Goal: Task Accomplishment & Management: Complete application form

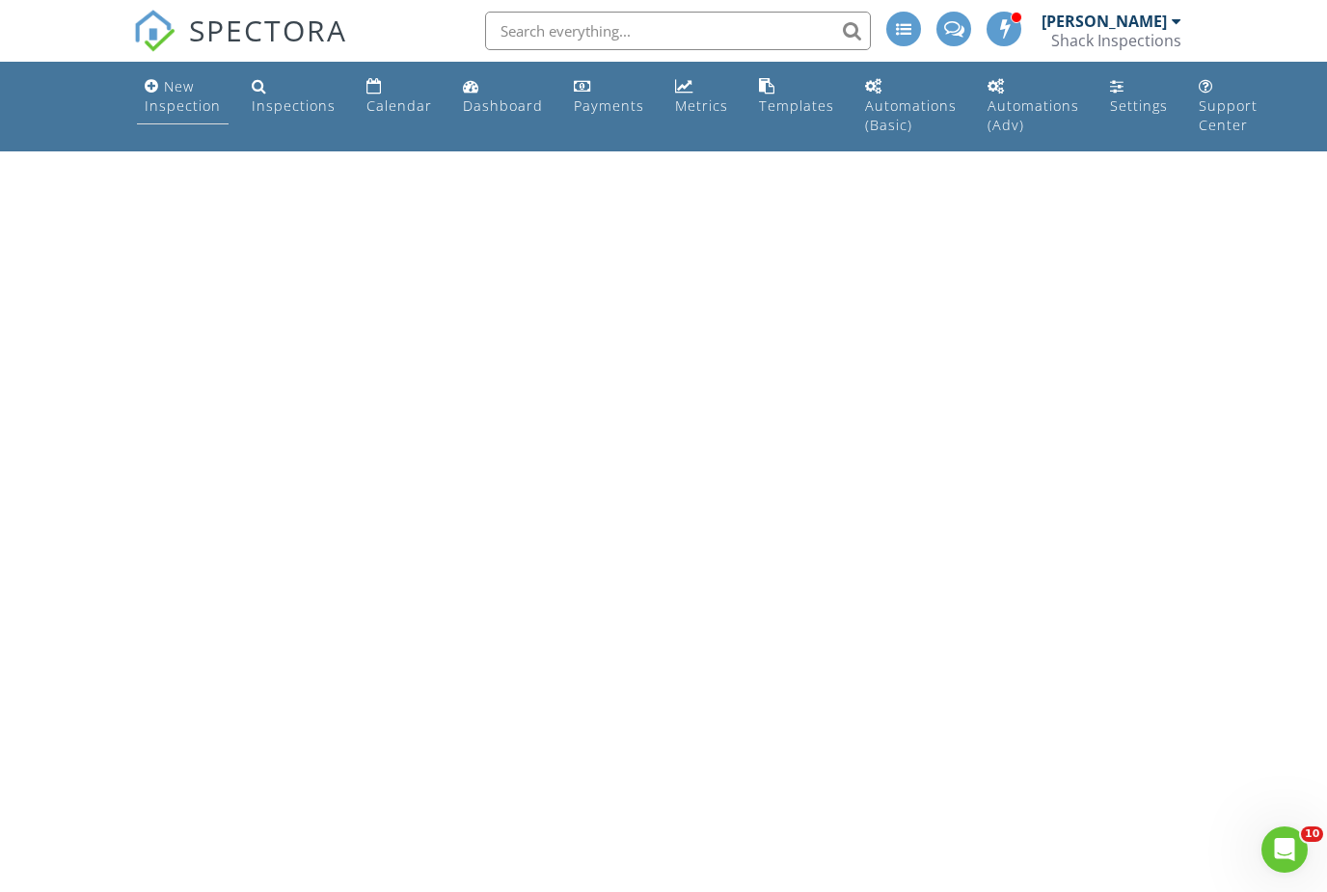
click at [172, 83] on div "New Inspection" at bounding box center [183, 96] width 76 height 38
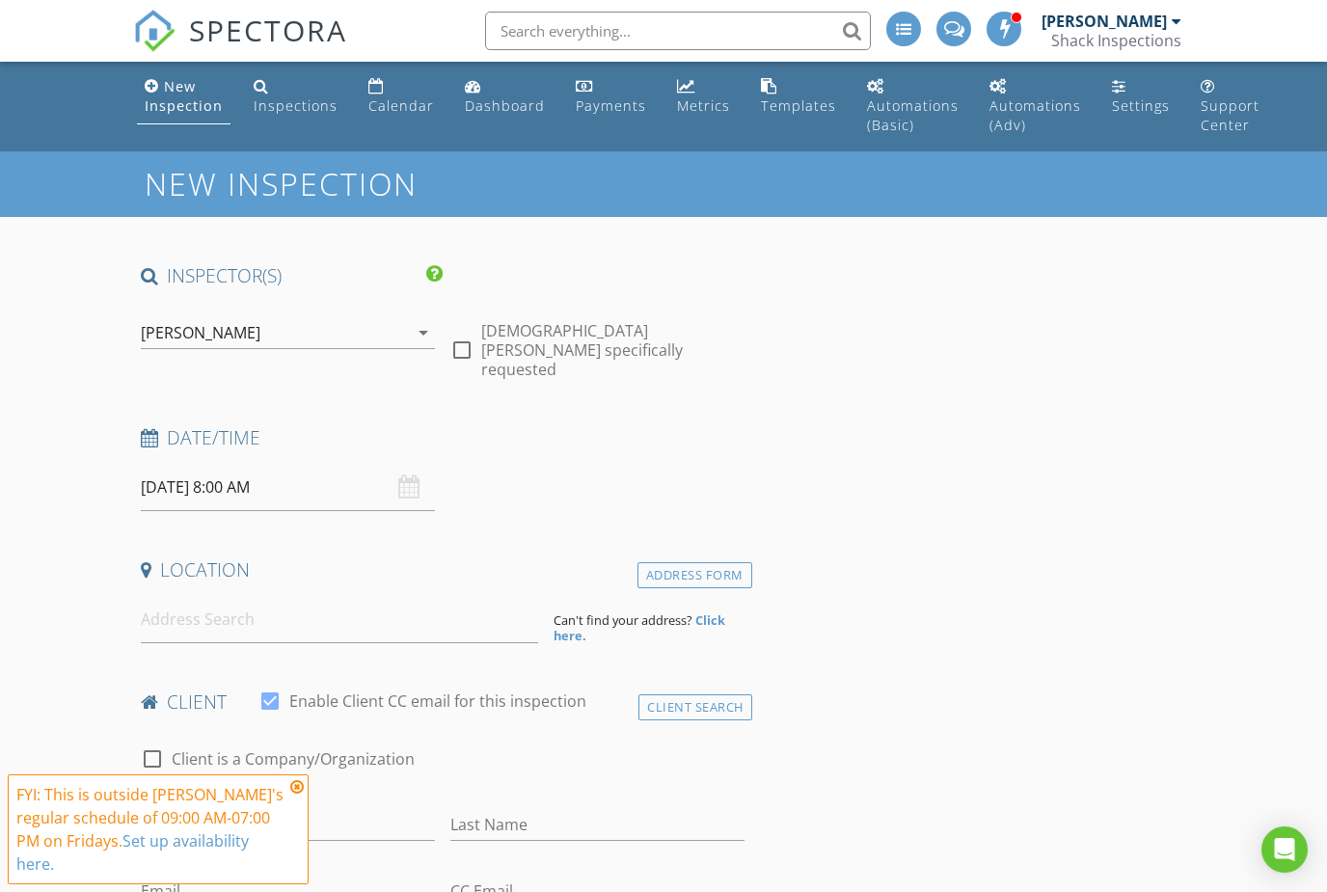
click at [298, 790] on icon at bounding box center [296, 786] width 13 height 15
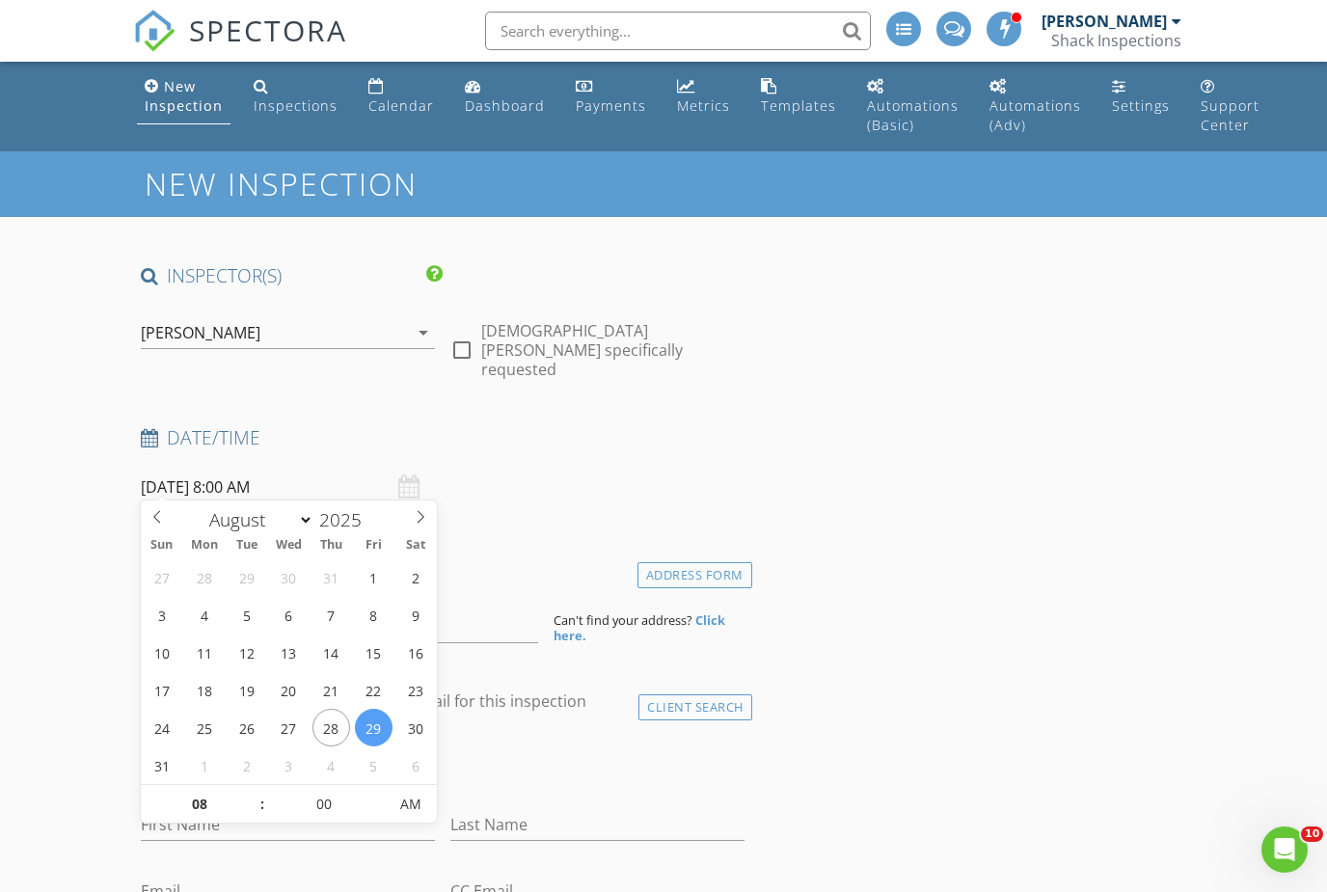
click at [232, 485] on input "08/29/2025 8:00 AM" at bounding box center [288, 487] width 294 height 47
select select "8"
click at [417, 514] on icon at bounding box center [420, 516] width 13 height 13
type input "09/02/2025 8:00 AM"
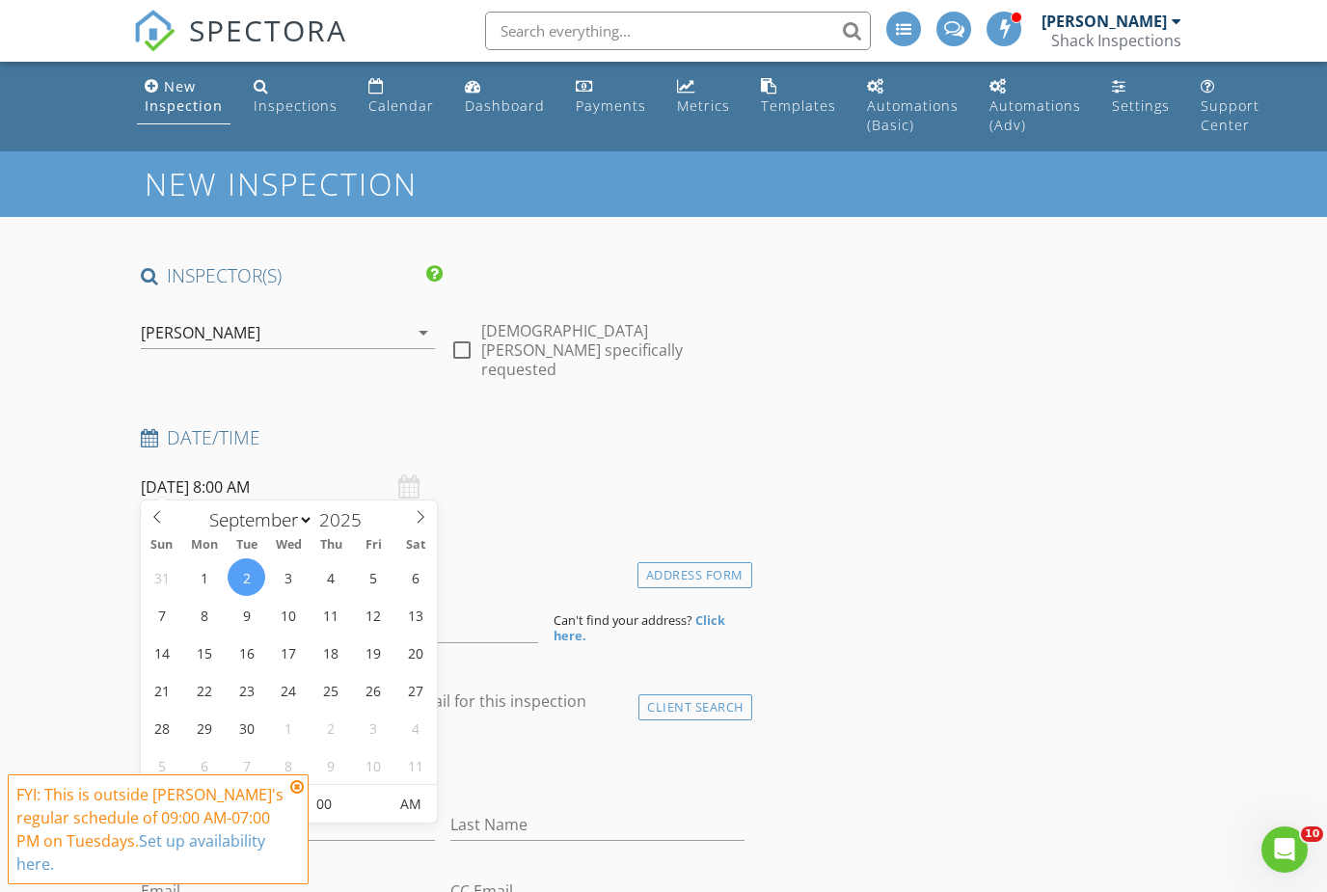
click at [300, 785] on icon at bounding box center [296, 786] width 13 height 15
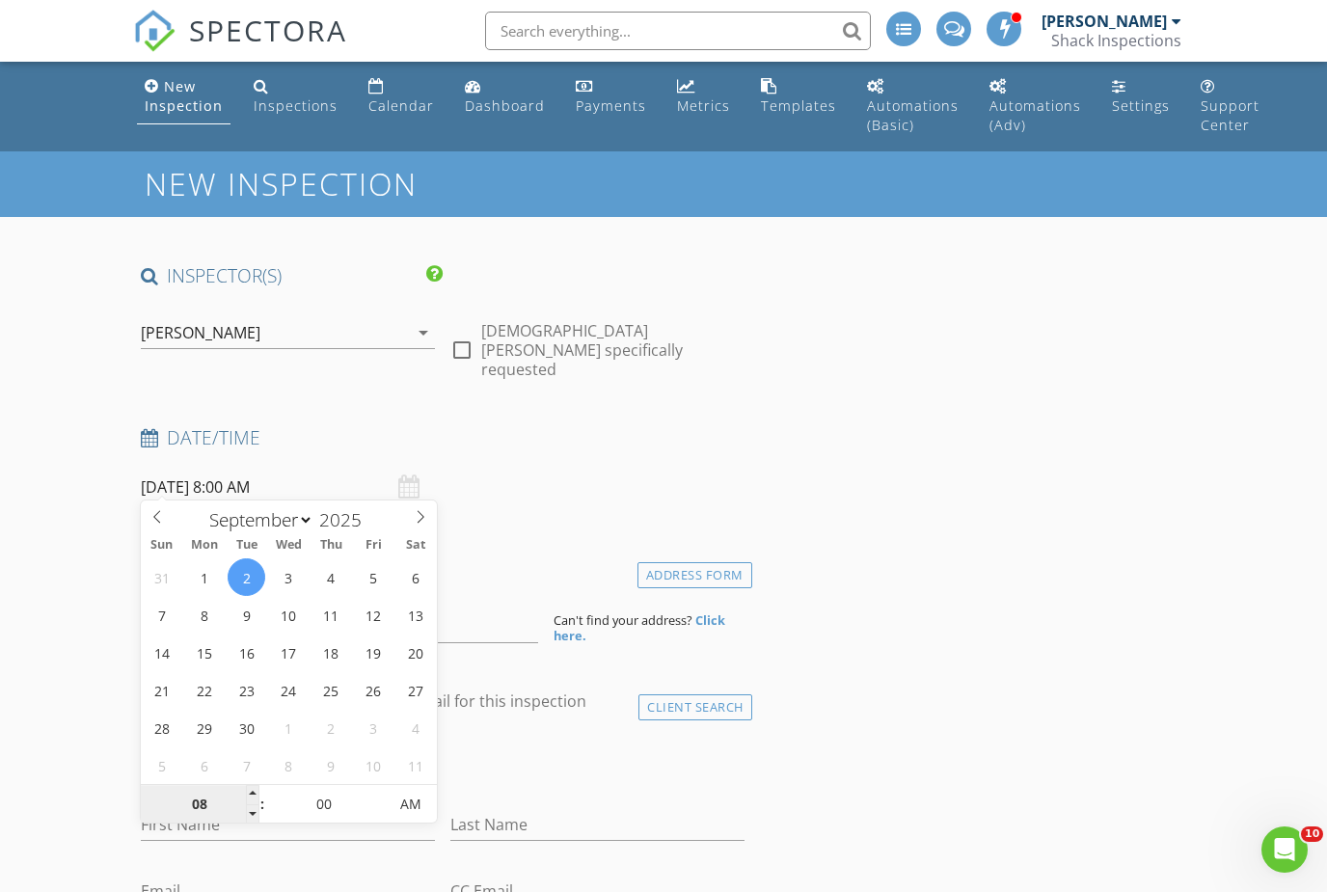
click at [195, 809] on input "08" at bounding box center [200, 805] width 119 height 39
type input "02"
type input "09/02/2025 2:00 AM"
click at [322, 808] on input "00" at bounding box center [324, 805] width 119 height 39
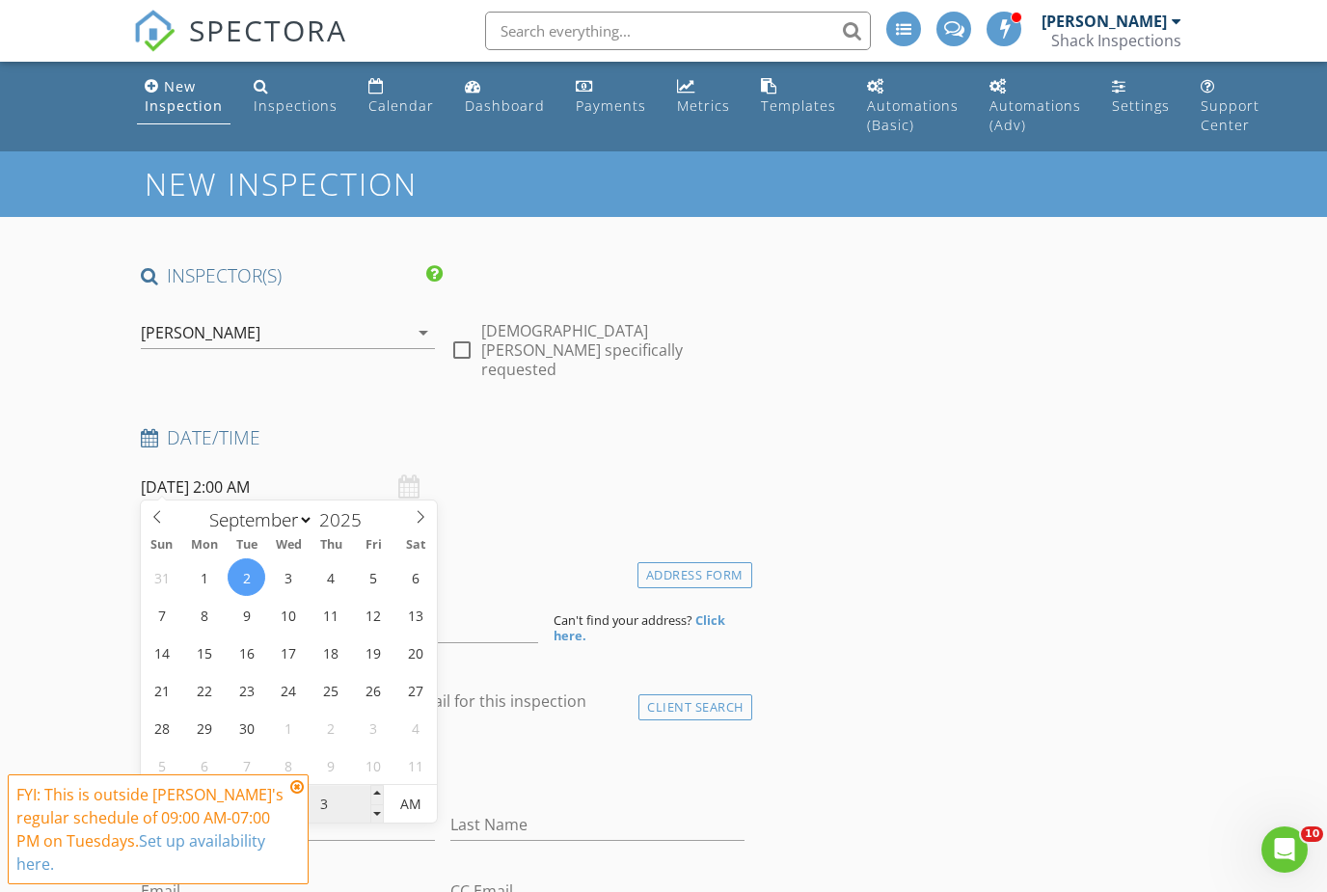
type input "30"
type input "[DATE] 2:30 PM"
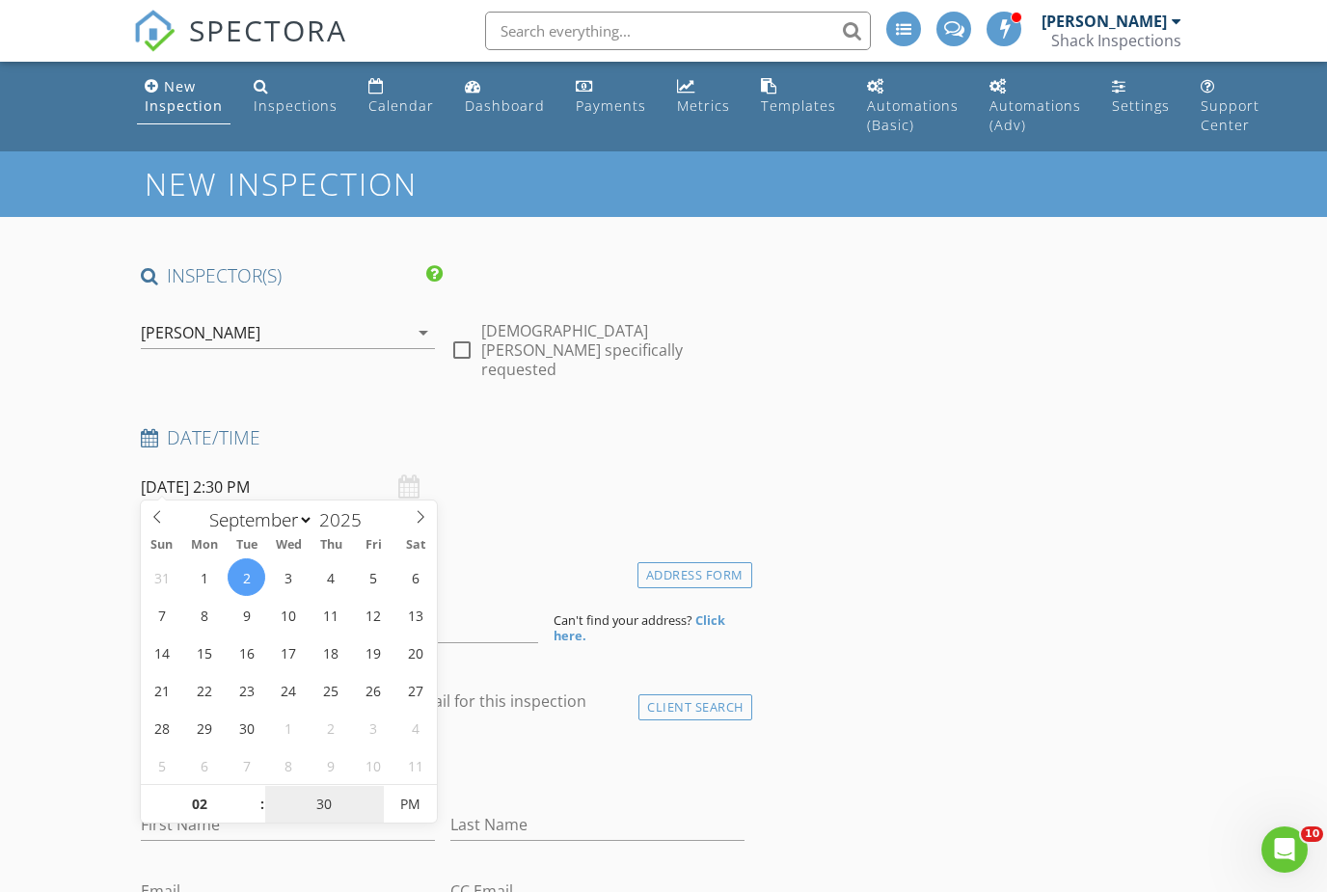
type input "30"
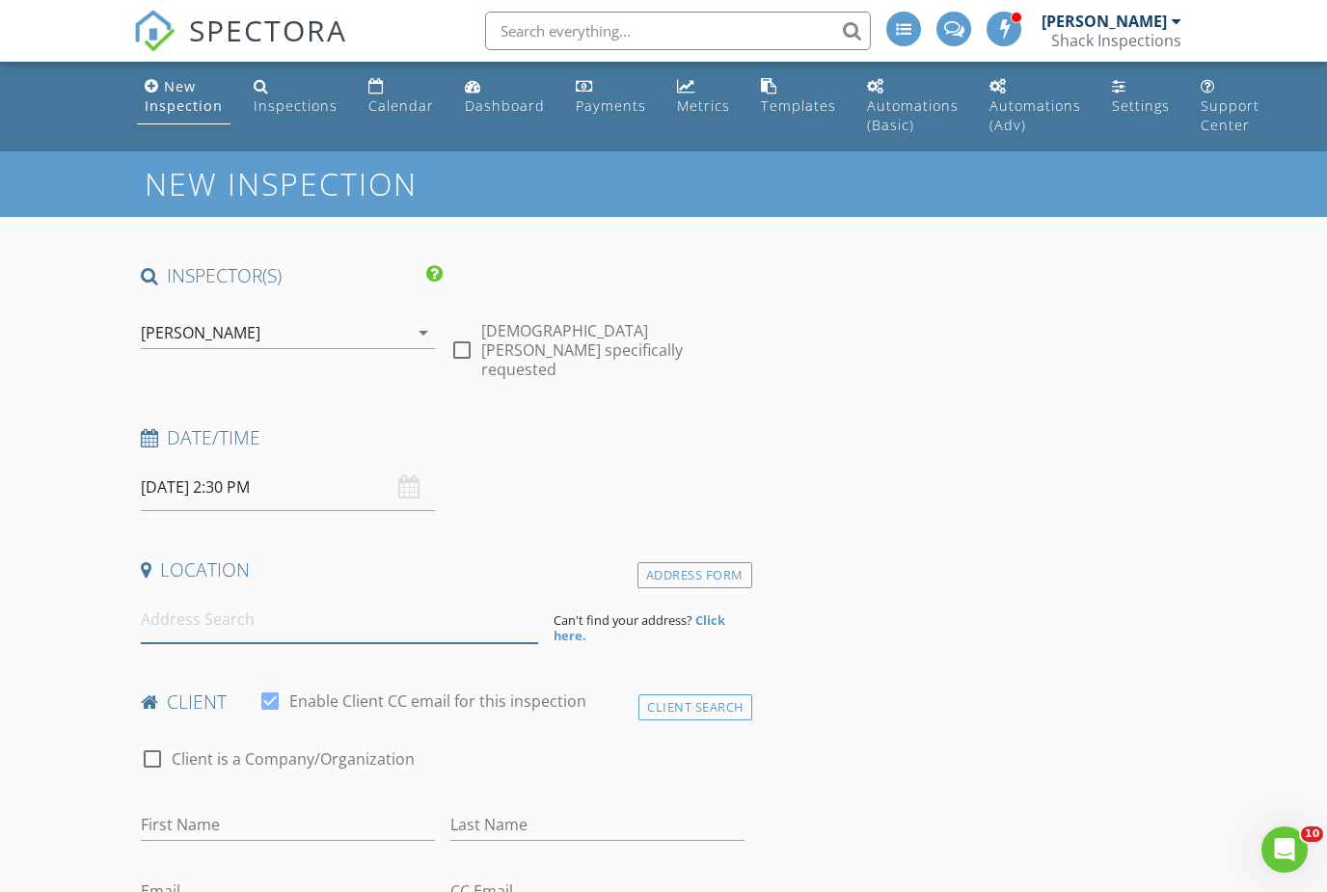
click at [459, 620] on input at bounding box center [339, 619] width 397 height 47
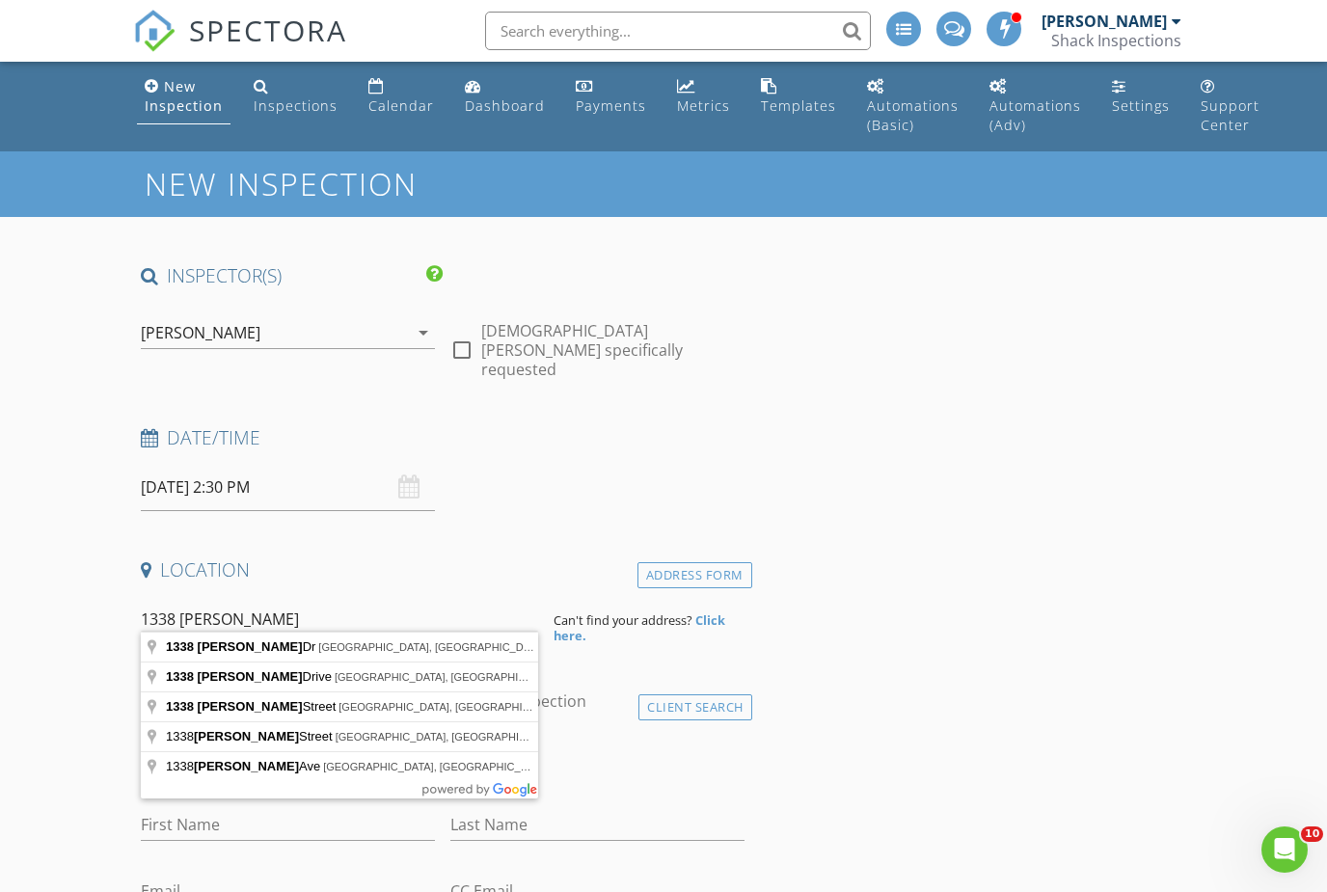
type input "1338 Barclay Dr, Carrollton, TX, USA"
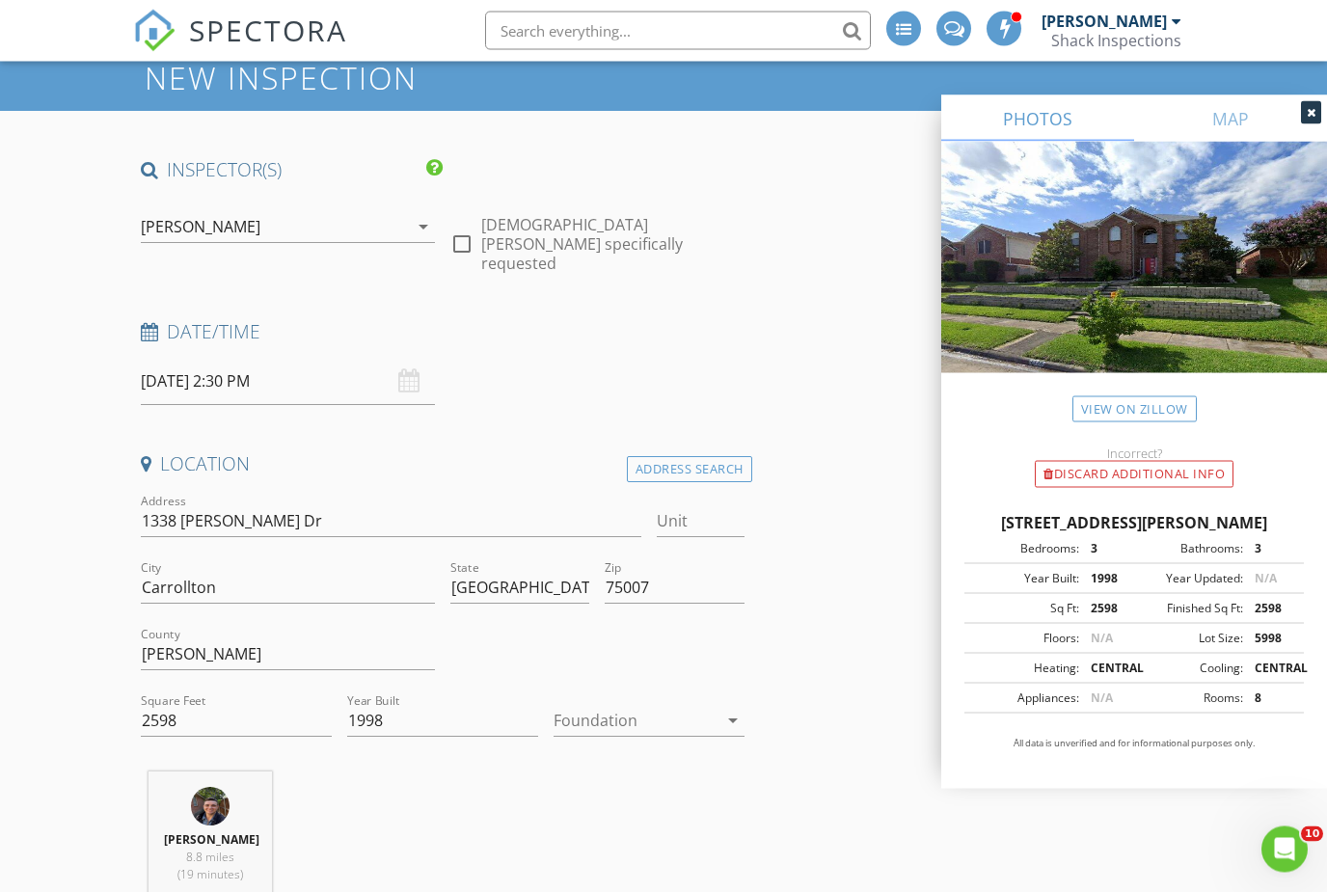
scroll to position [106, 0]
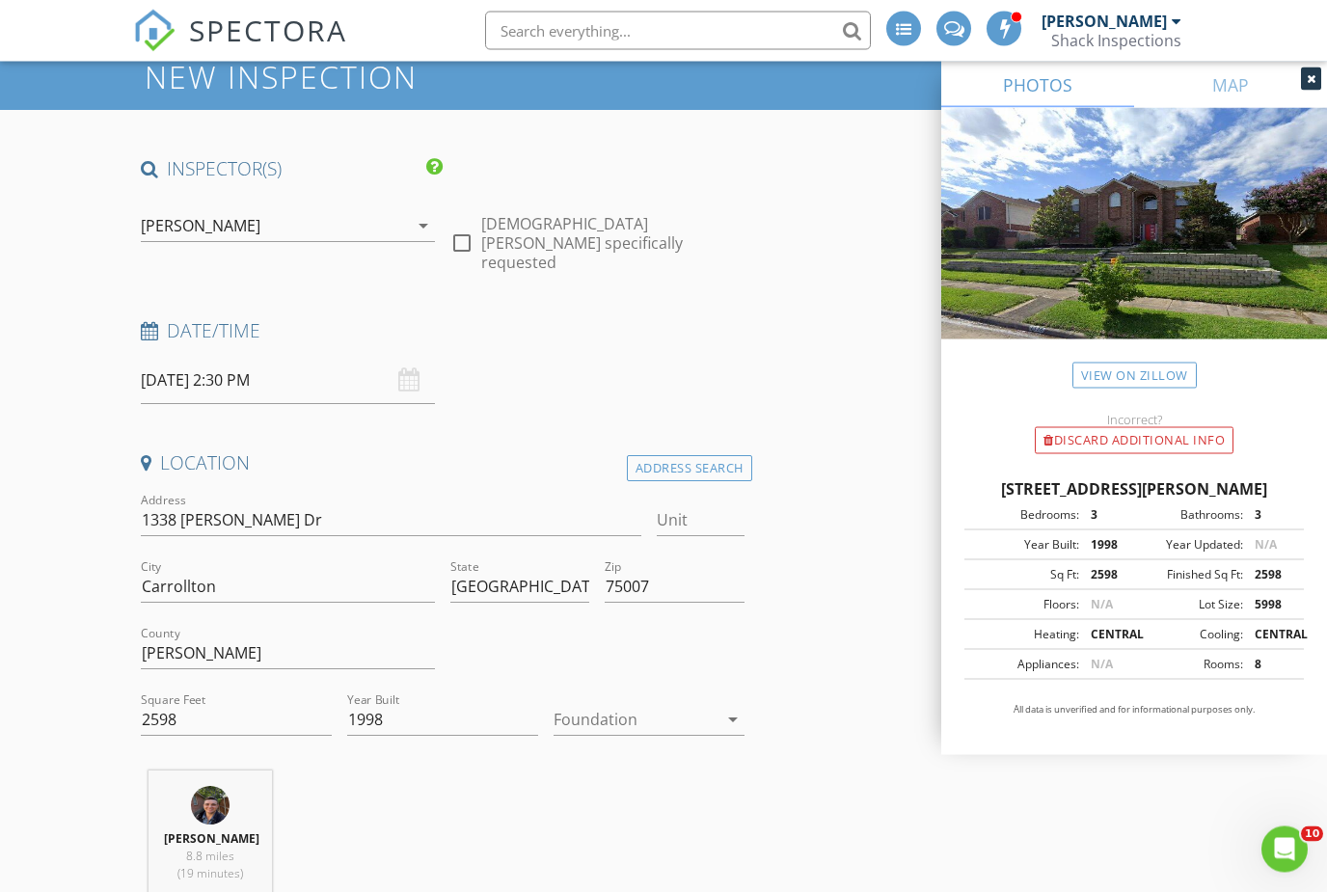
click at [629, 709] on div at bounding box center [635, 720] width 164 height 31
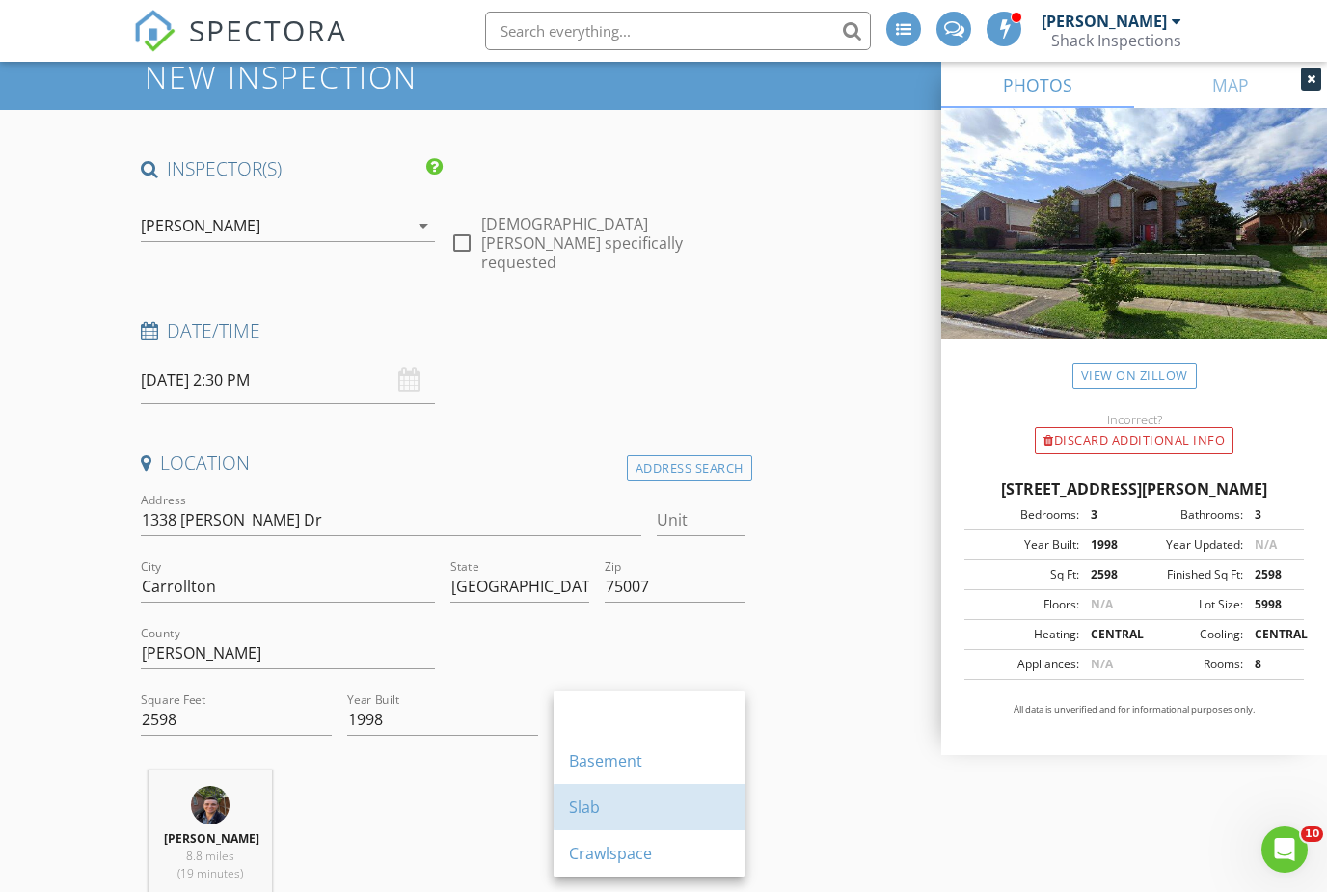
click at [603, 792] on div "Slab" at bounding box center [649, 807] width 160 height 46
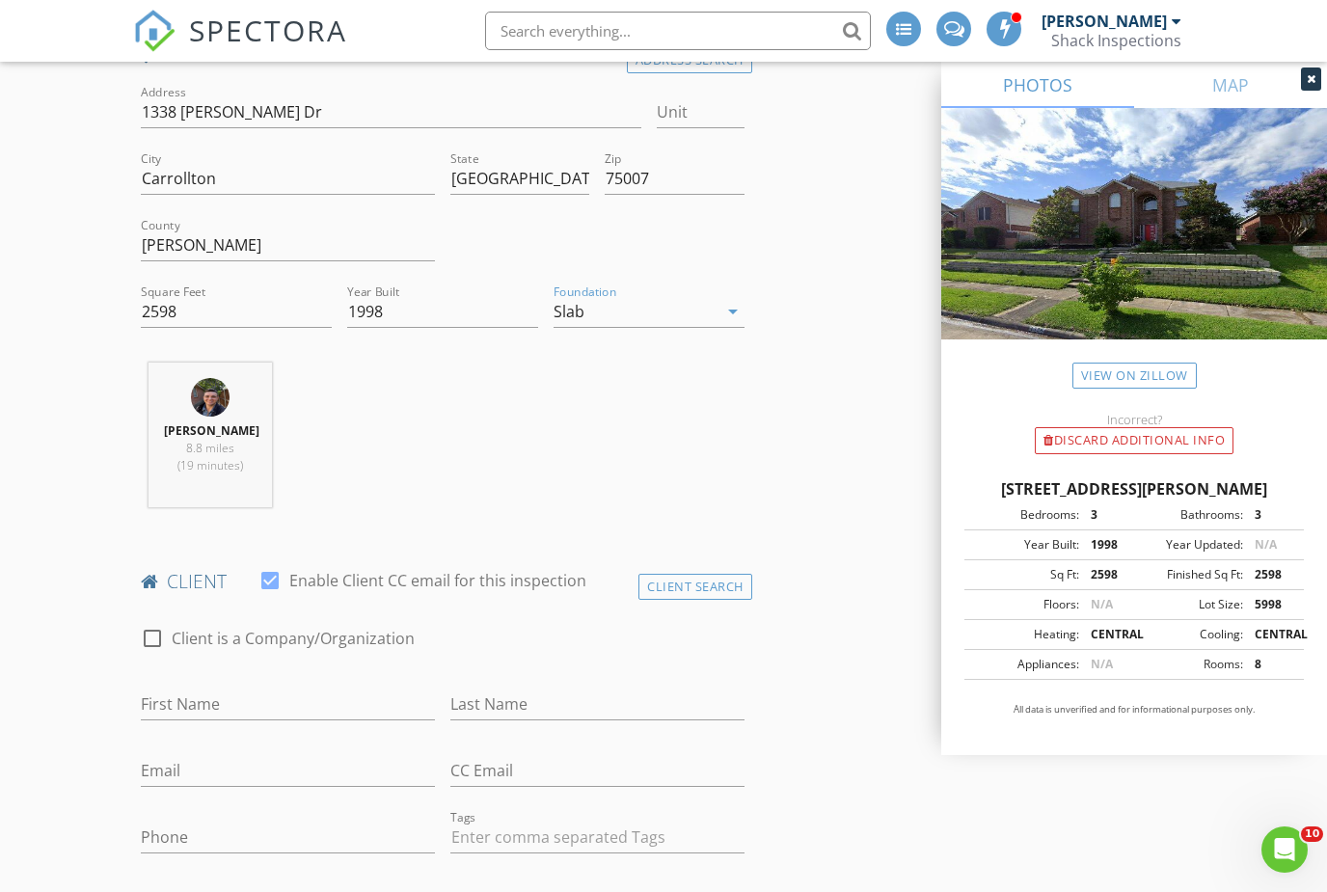
scroll to position [550, 0]
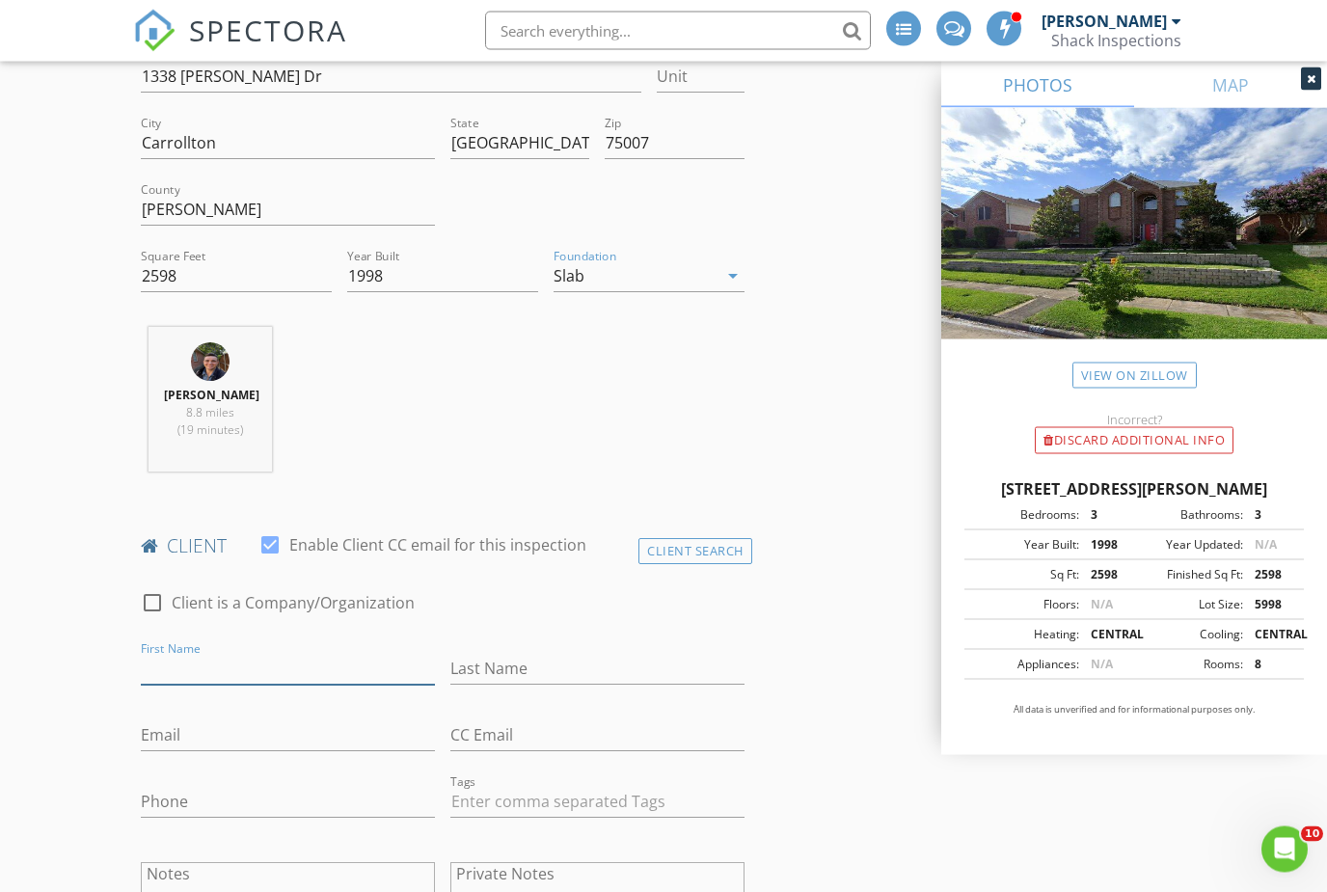
click at [346, 654] on input "First Name" at bounding box center [288, 670] width 294 height 32
type input "[PERSON_NAME]"
type input "Elliman"
type input "William.eliman@gmail.com"
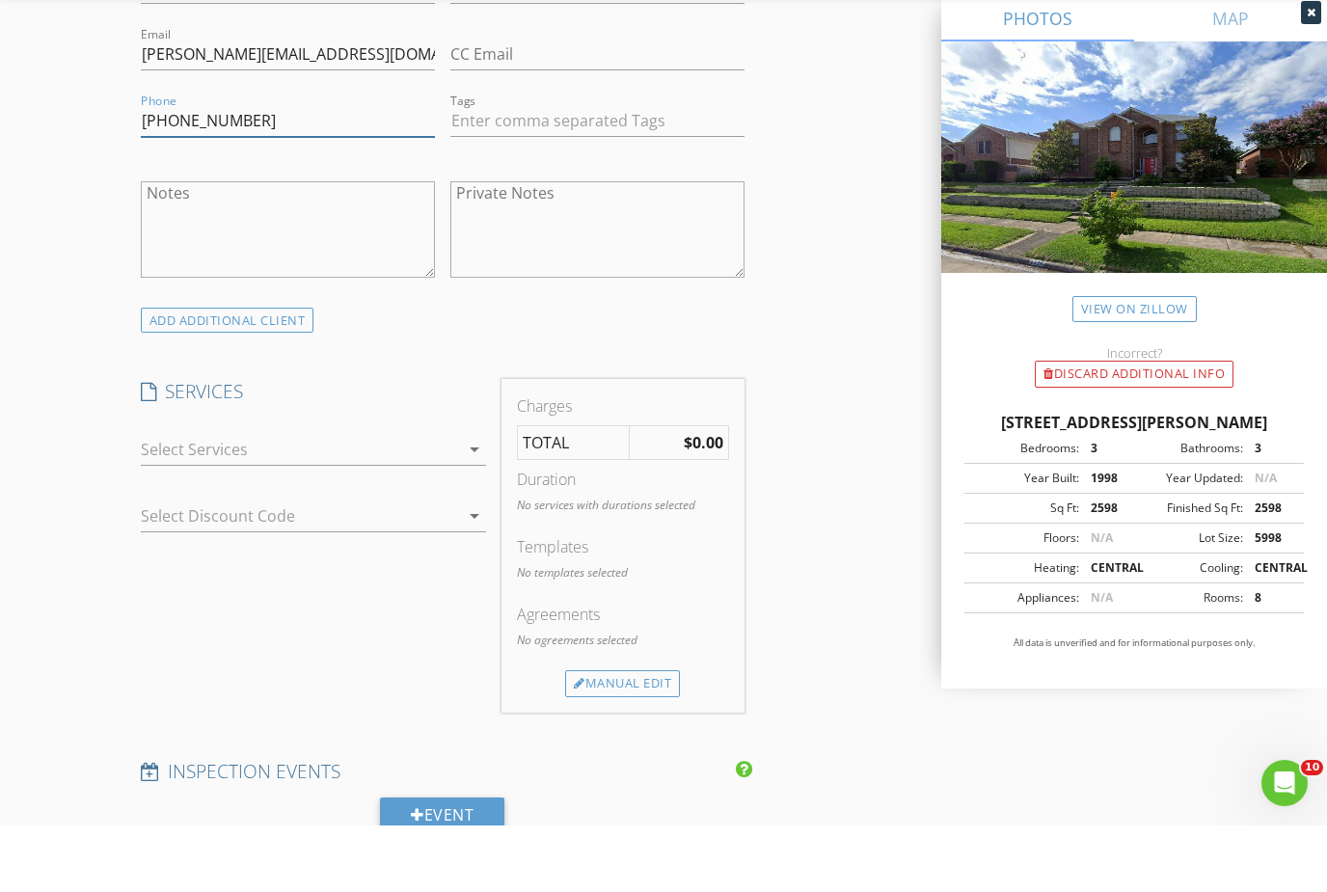
scroll to position [1243, 0]
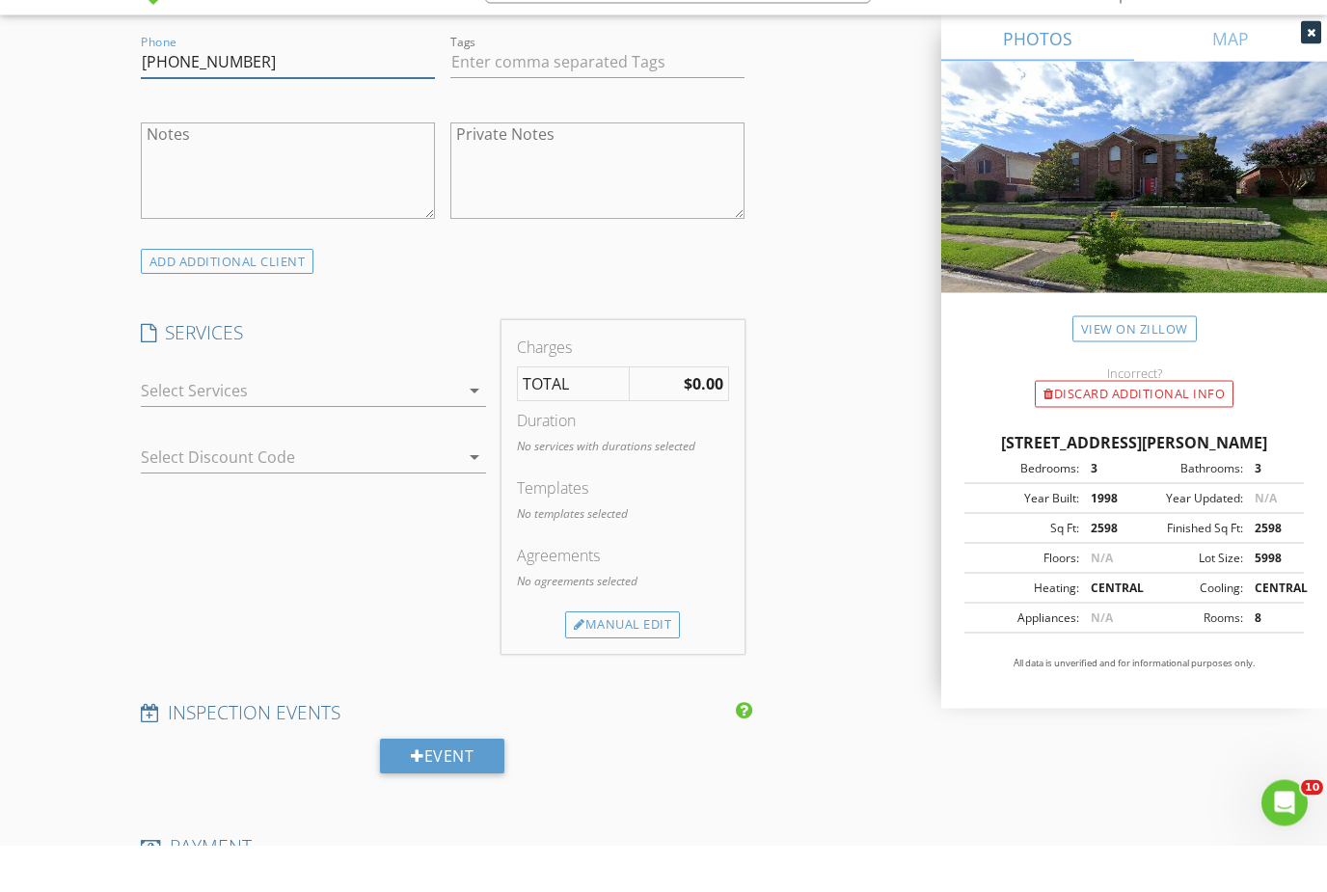
type input "[PHONE_NUMBER]"
click at [417, 422] on div at bounding box center [300, 437] width 319 height 31
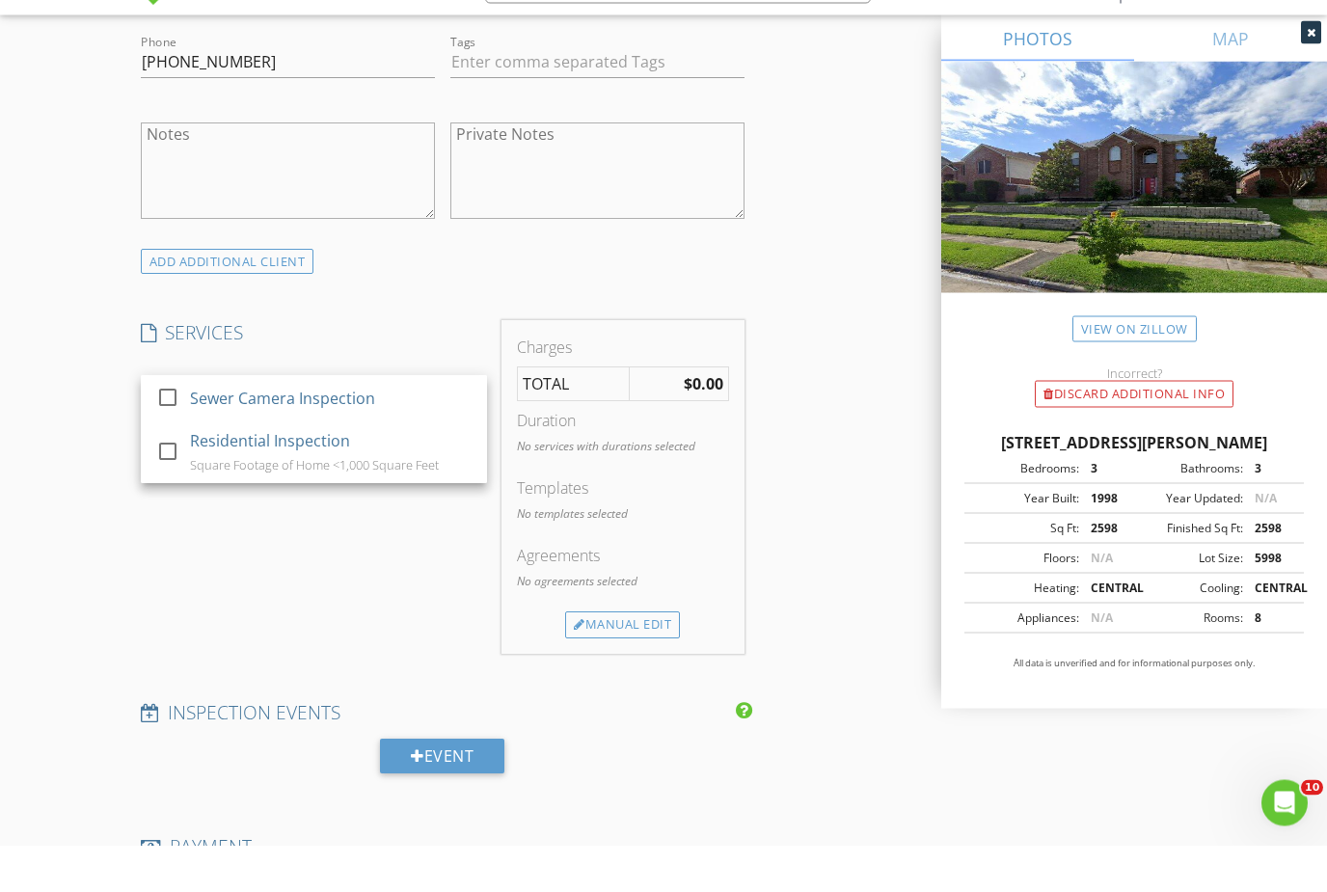
scroll to position [1290, 0]
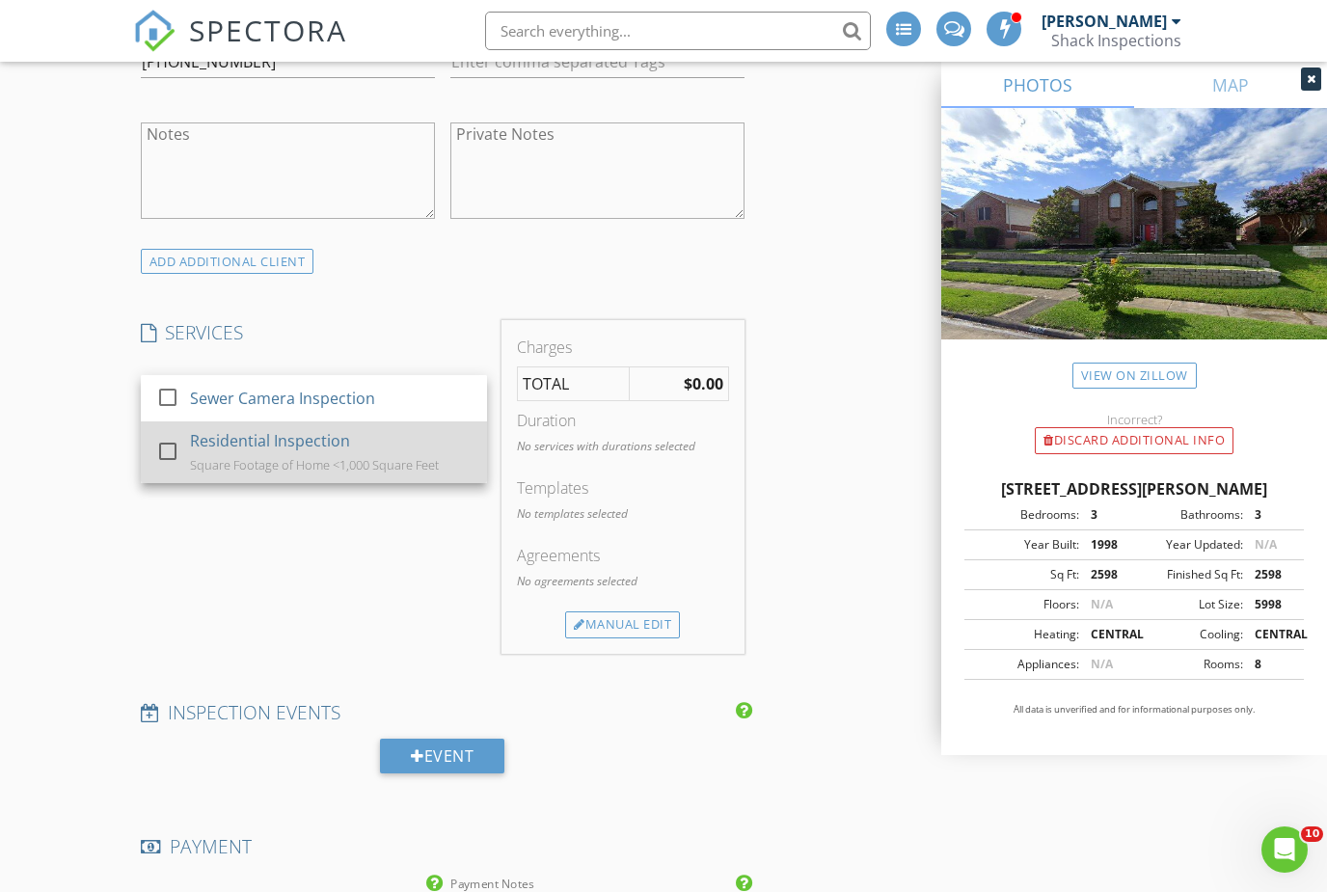
click at [334, 441] on div "Residential Inspection Square Footage of Home <1,000 Square Feet" at bounding box center [331, 452] width 282 height 62
checkbox input "false"
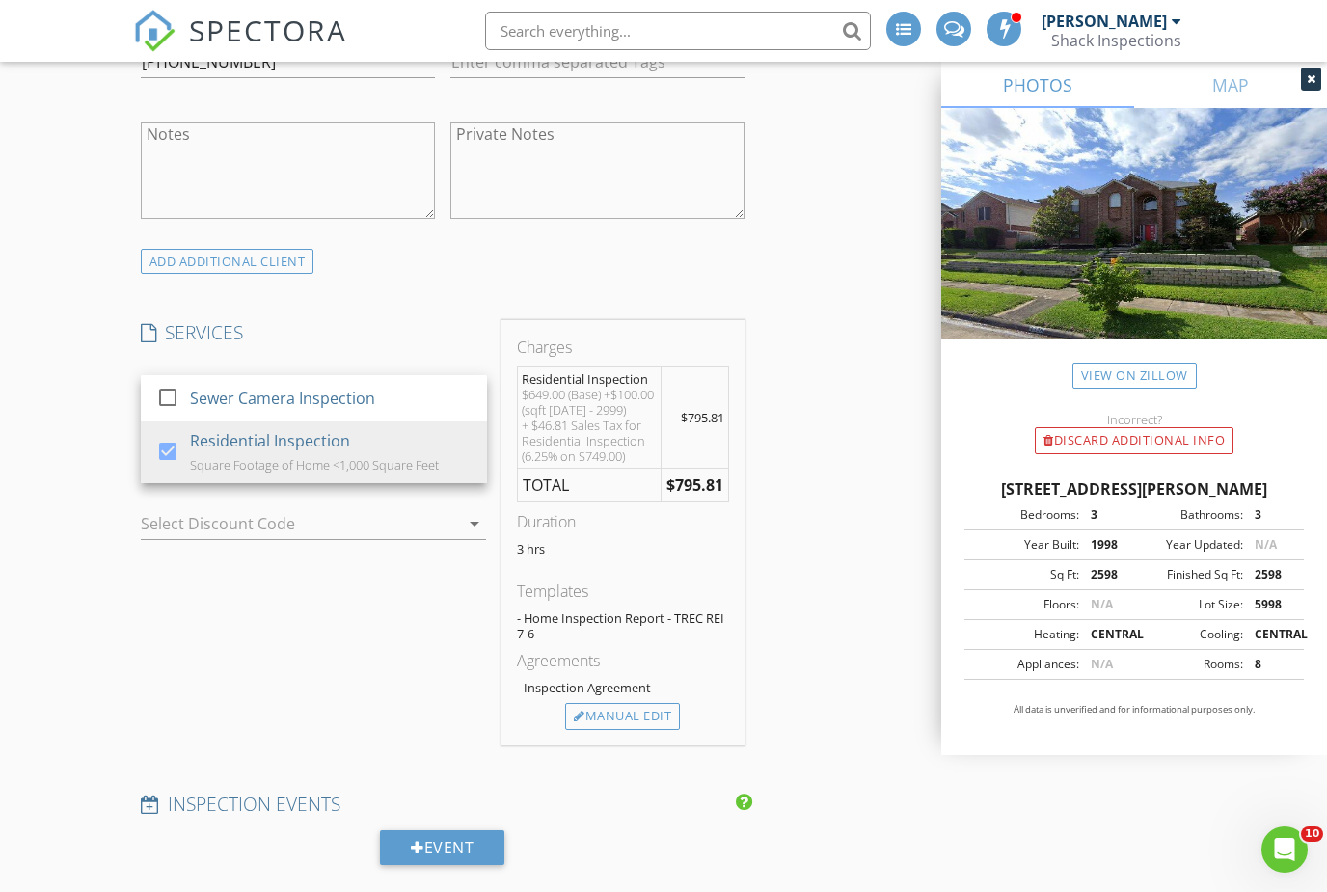
click at [274, 653] on div "SERVICES check_box_outline_blank Sewer Camera Inspection check_box Residential …" at bounding box center [314, 532] width 362 height 424
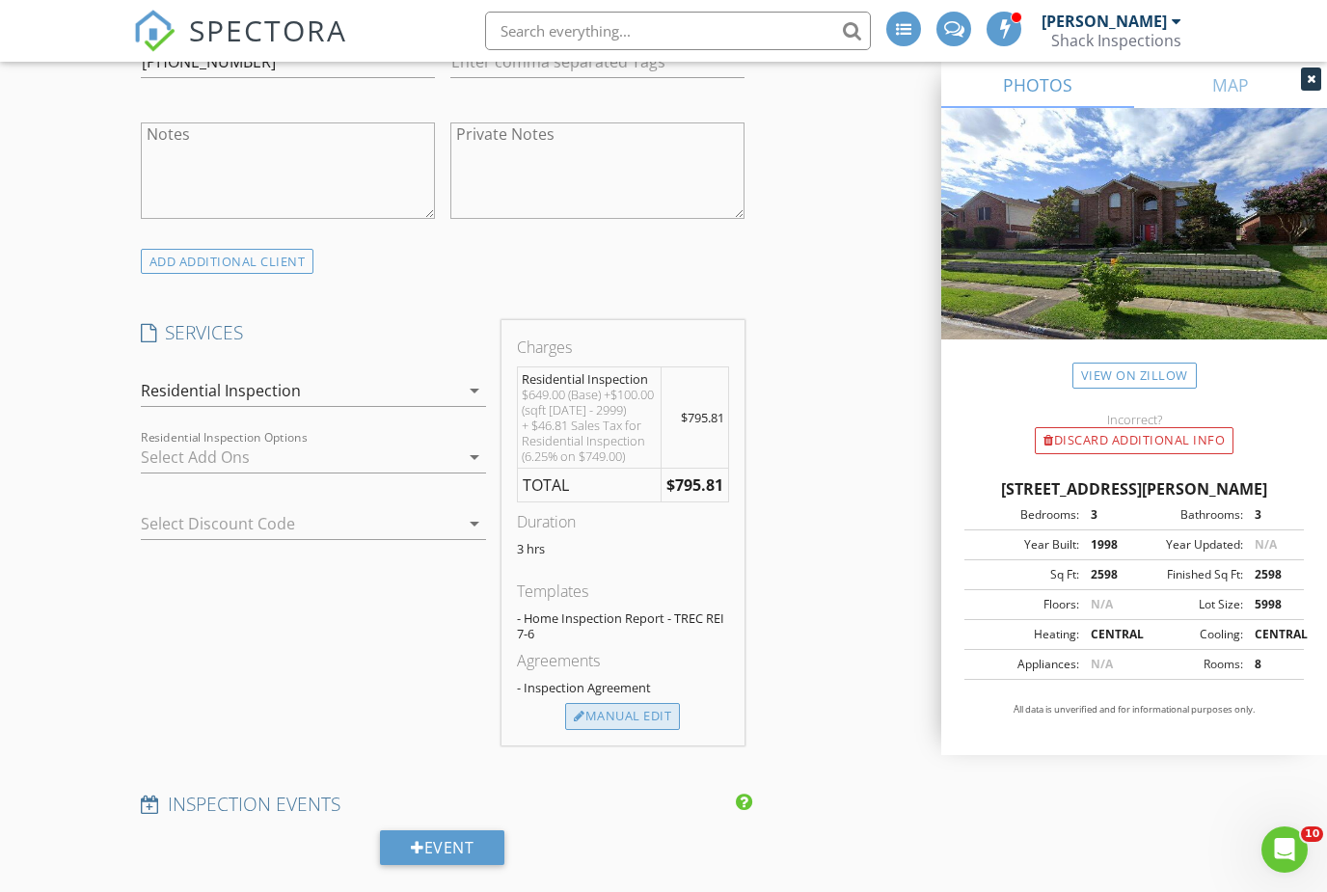
click at [587, 723] on div "Manual Edit" at bounding box center [622, 716] width 115 height 27
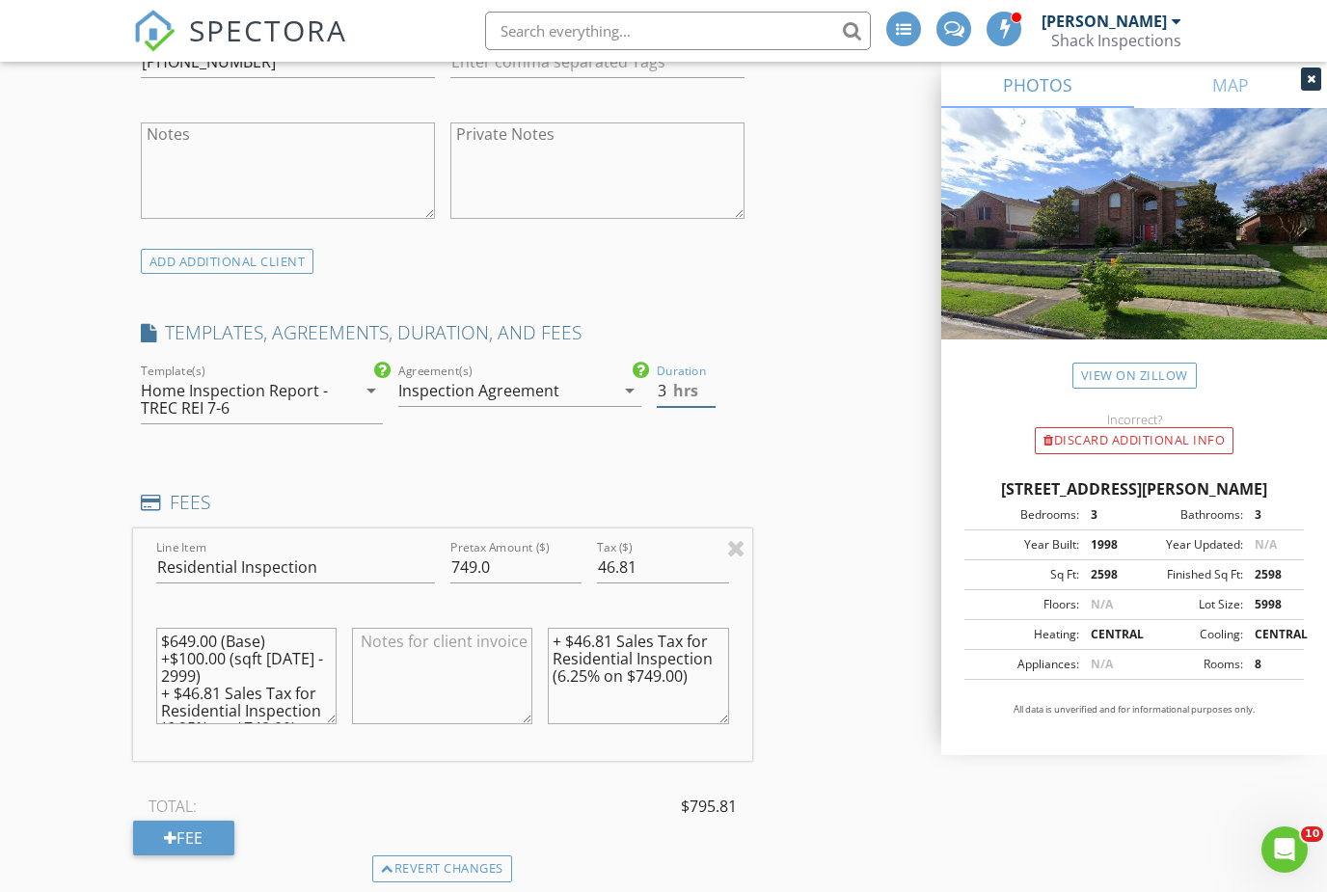
click at [658, 387] on input "3" at bounding box center [686, 391] width 59 height 32
type input "4"
click at [162, 629] on textarea "$649.00 (Base) +$100.00 (sqft 2000 - 2999) + $46.81 Sales Tax for Residential I…" at bounding box center [246, 676] width 180 height 96
click at [664, 564] on input "46.81" at bounding box center [663, 568] width 132 height 32
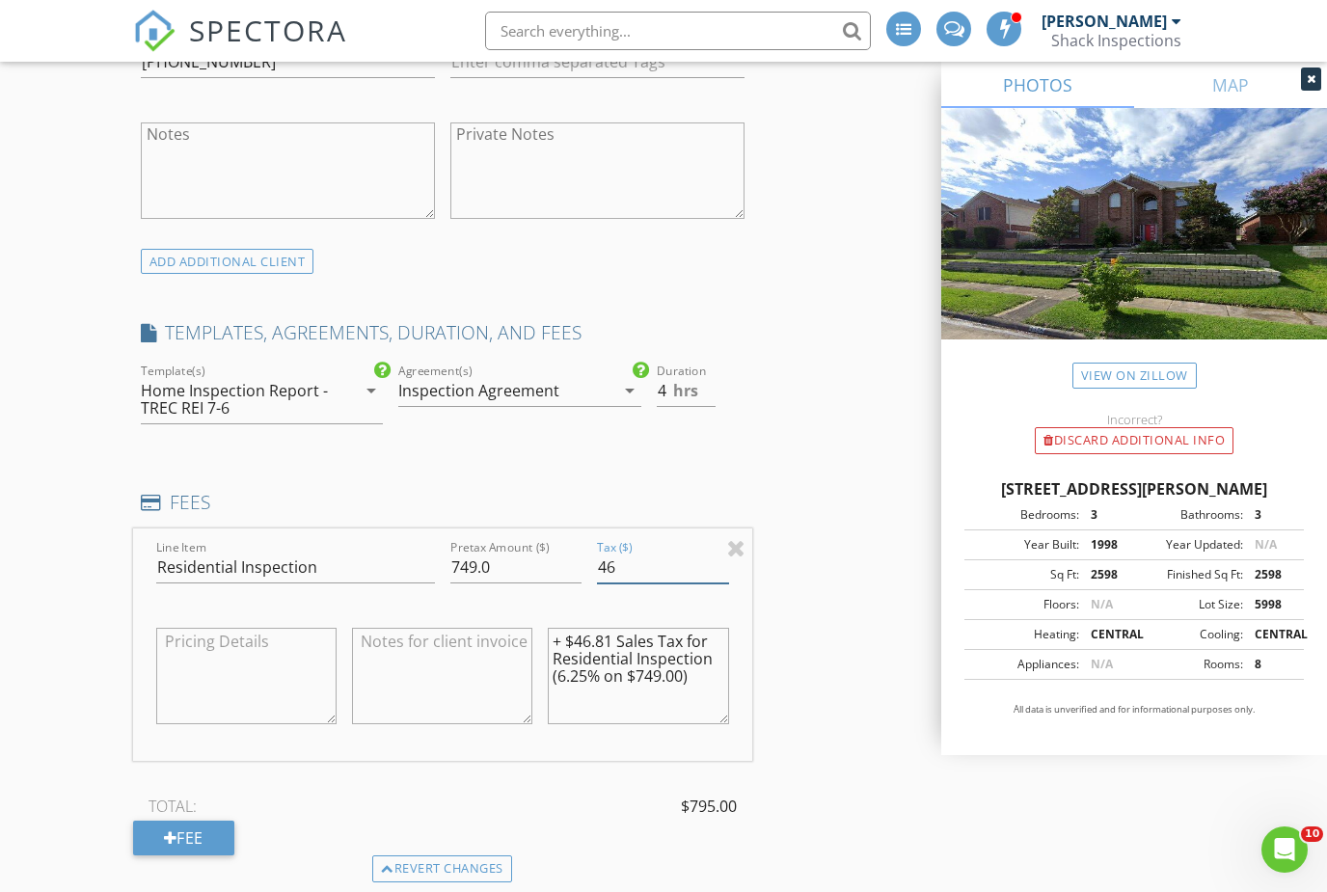
type input "4"
type input "0"
click at [553, 629] on textarea "+ $46.81 Sales Tax for Residential Inspection (6.25% on $749.00)" at bounding box center [638, 676] width 180 height 96
click at [197, 826] on div "Fee" at bounding box center [183, 838] width 101 height 35
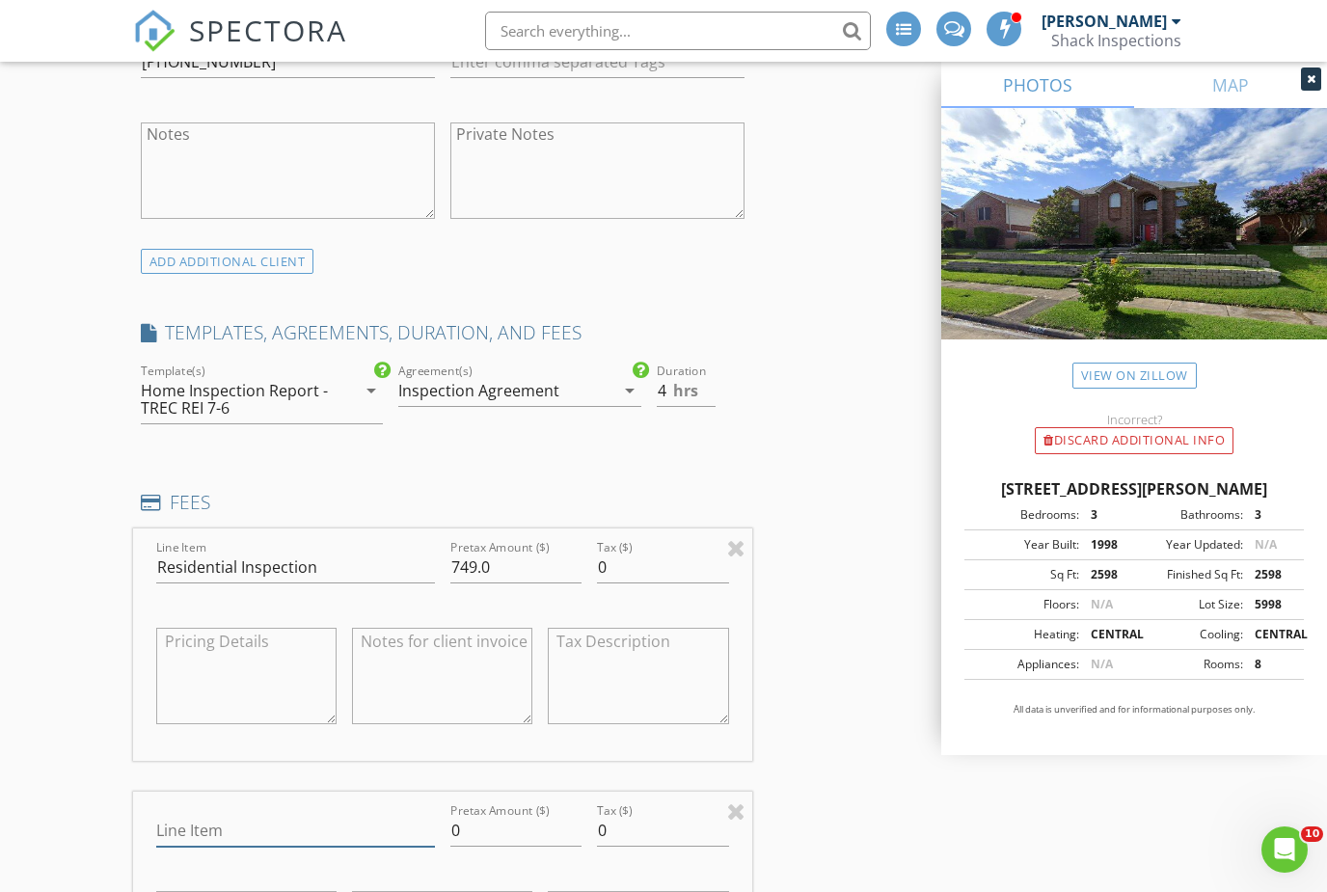
click at [202, 815] on input "Line Item" at bounding box center [295, 831] width 279 height 32
type input "Pool Inspection"
type input "125.00"
click at [475, 552] on input "749.0" at bounding box center [516, 568] width 132 height 32
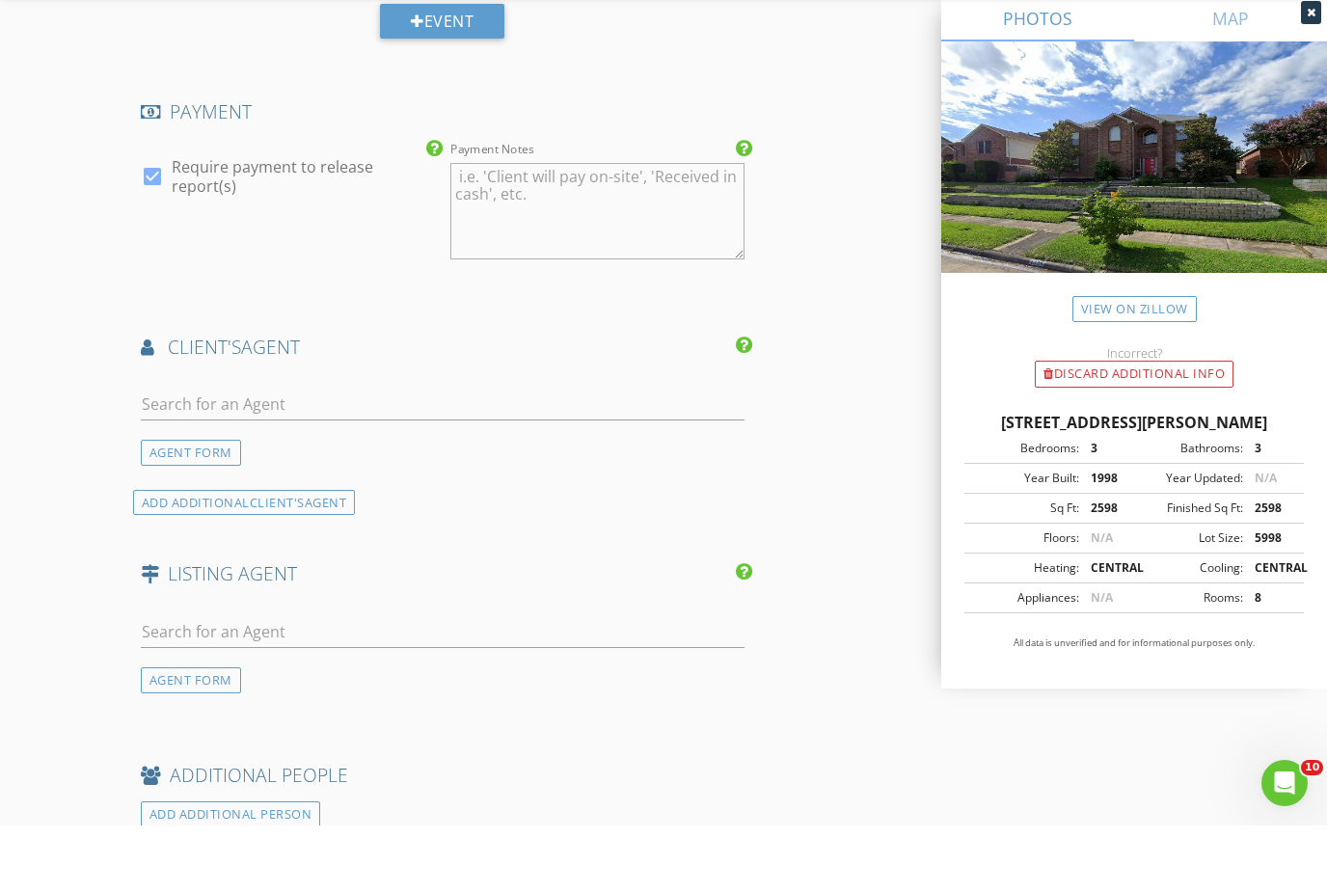
scroll to position [2463, 0]
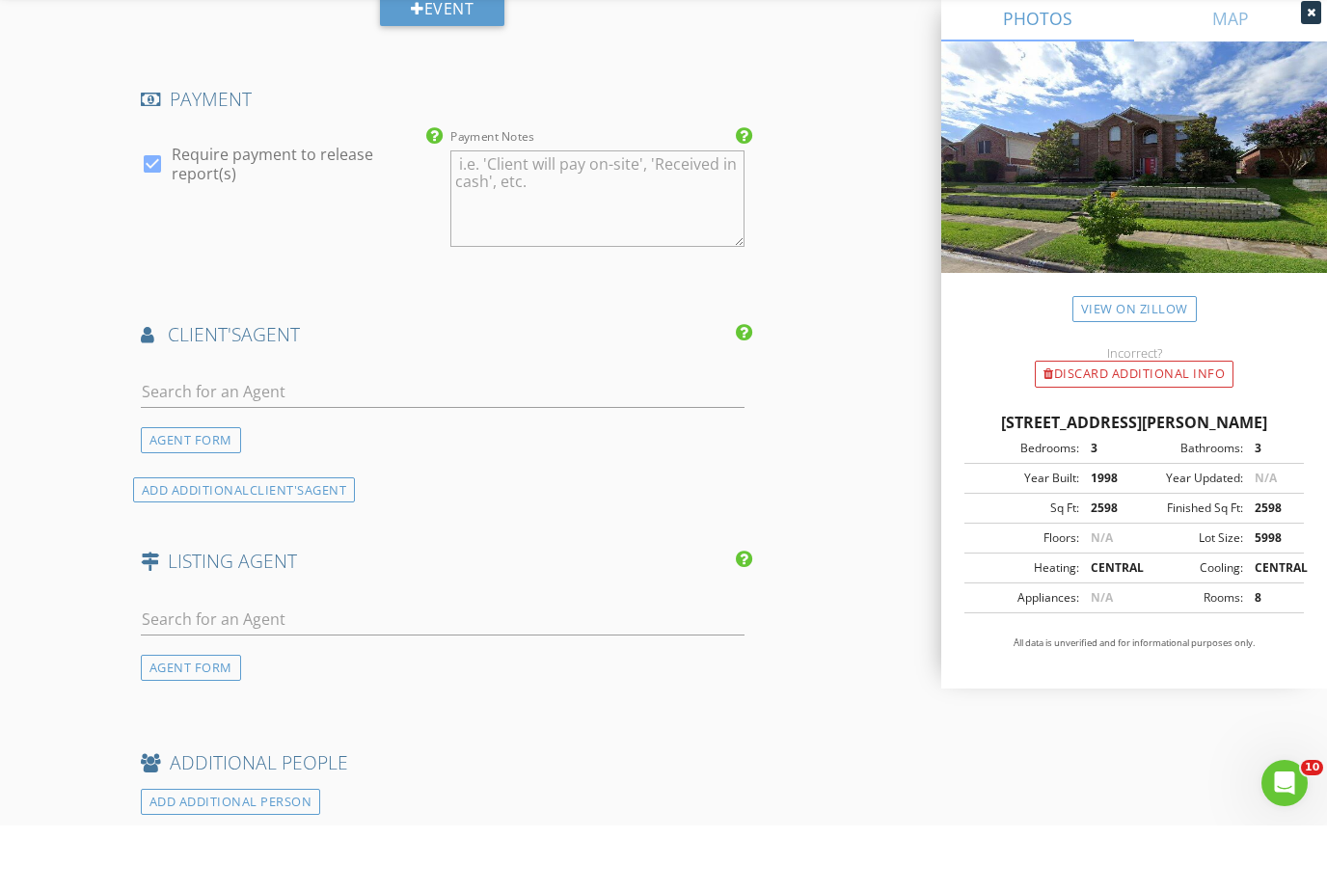
type input "695.0"
click at [522, 443] on input "text" at bounding box center [443, 459] width 604 height 32
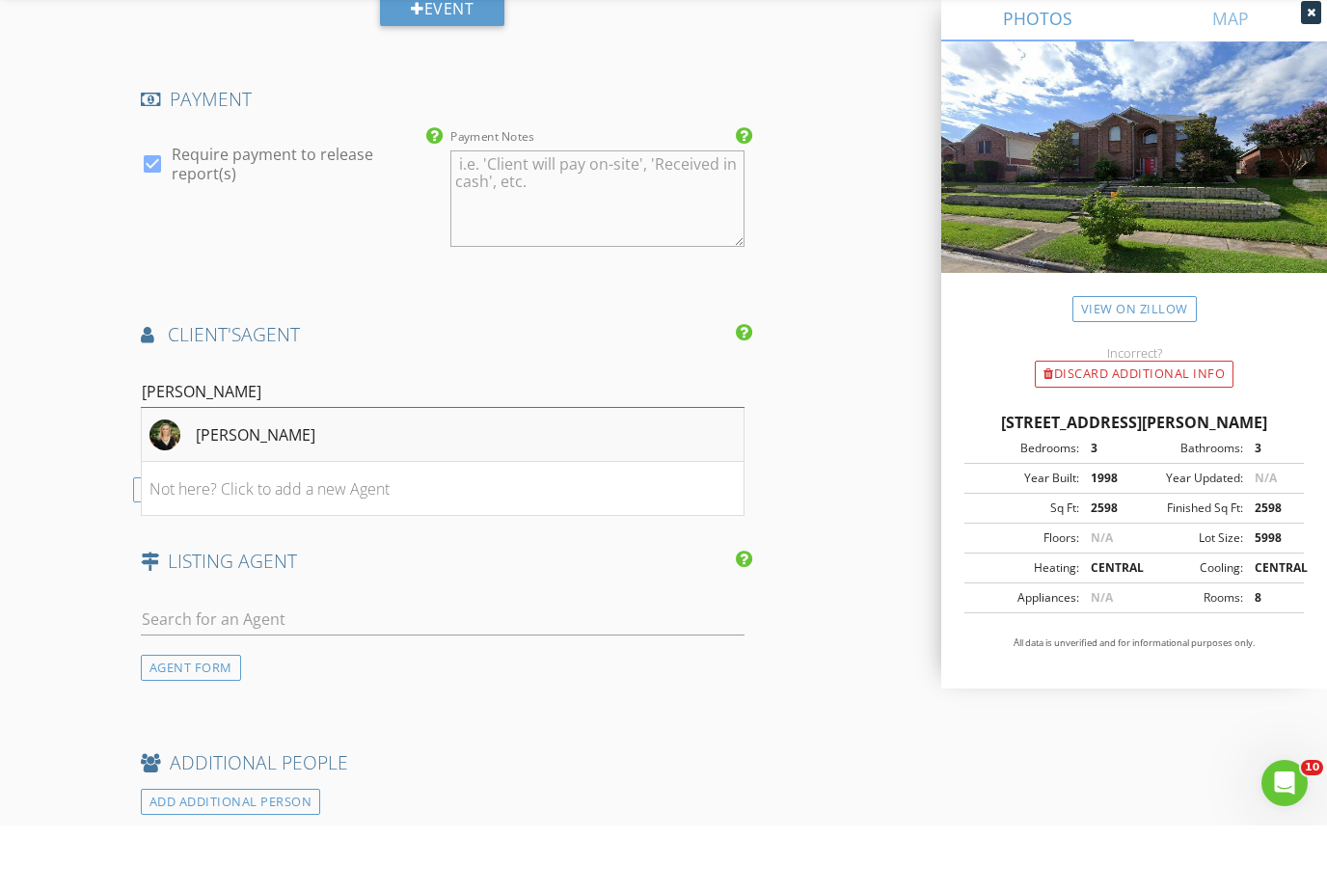
type input "bobb"
click at [358, 474] on li "[PERSON_NAME]" at bounding box center [443, 501] width 602 height 54
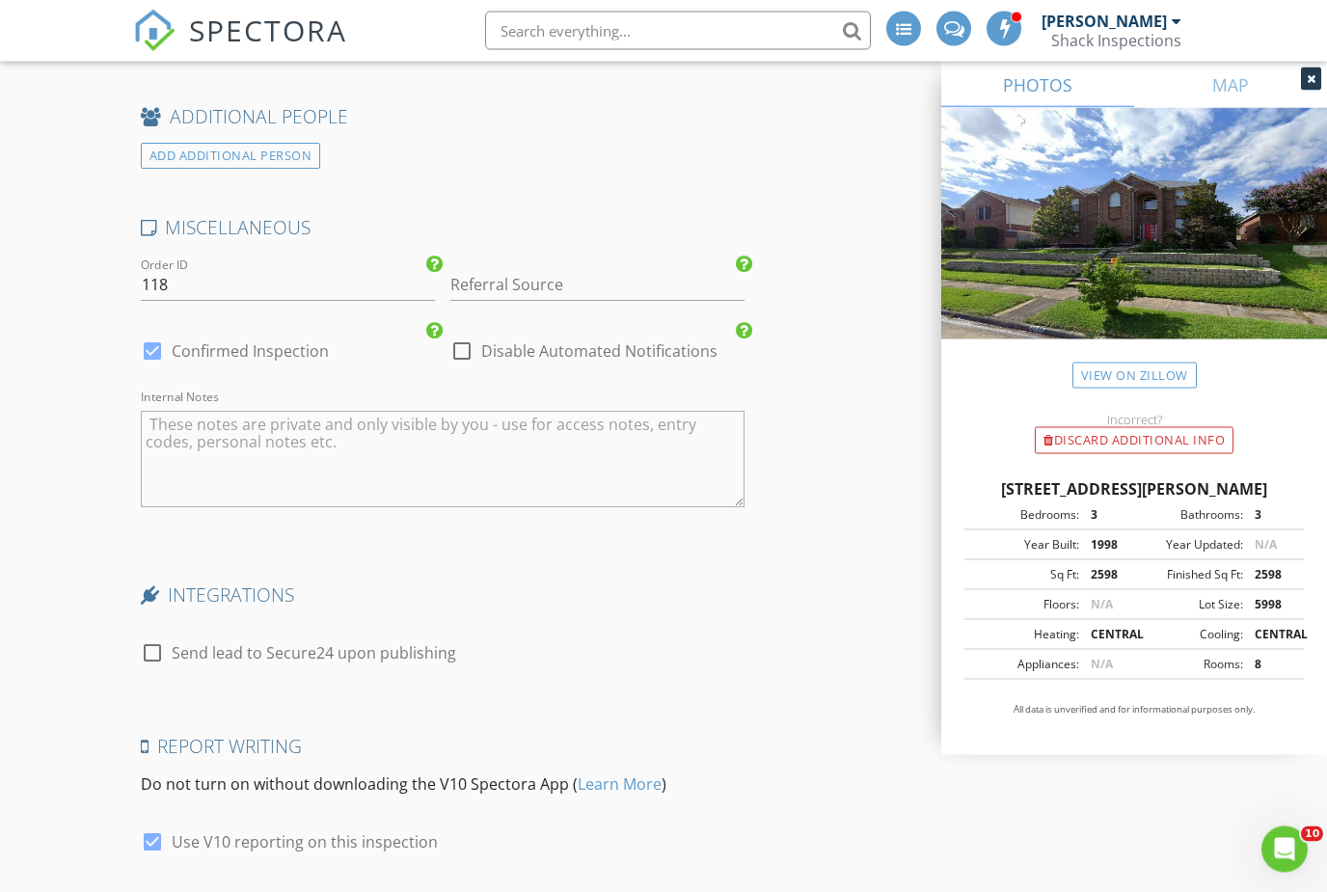
scroll to position [3767, 0]
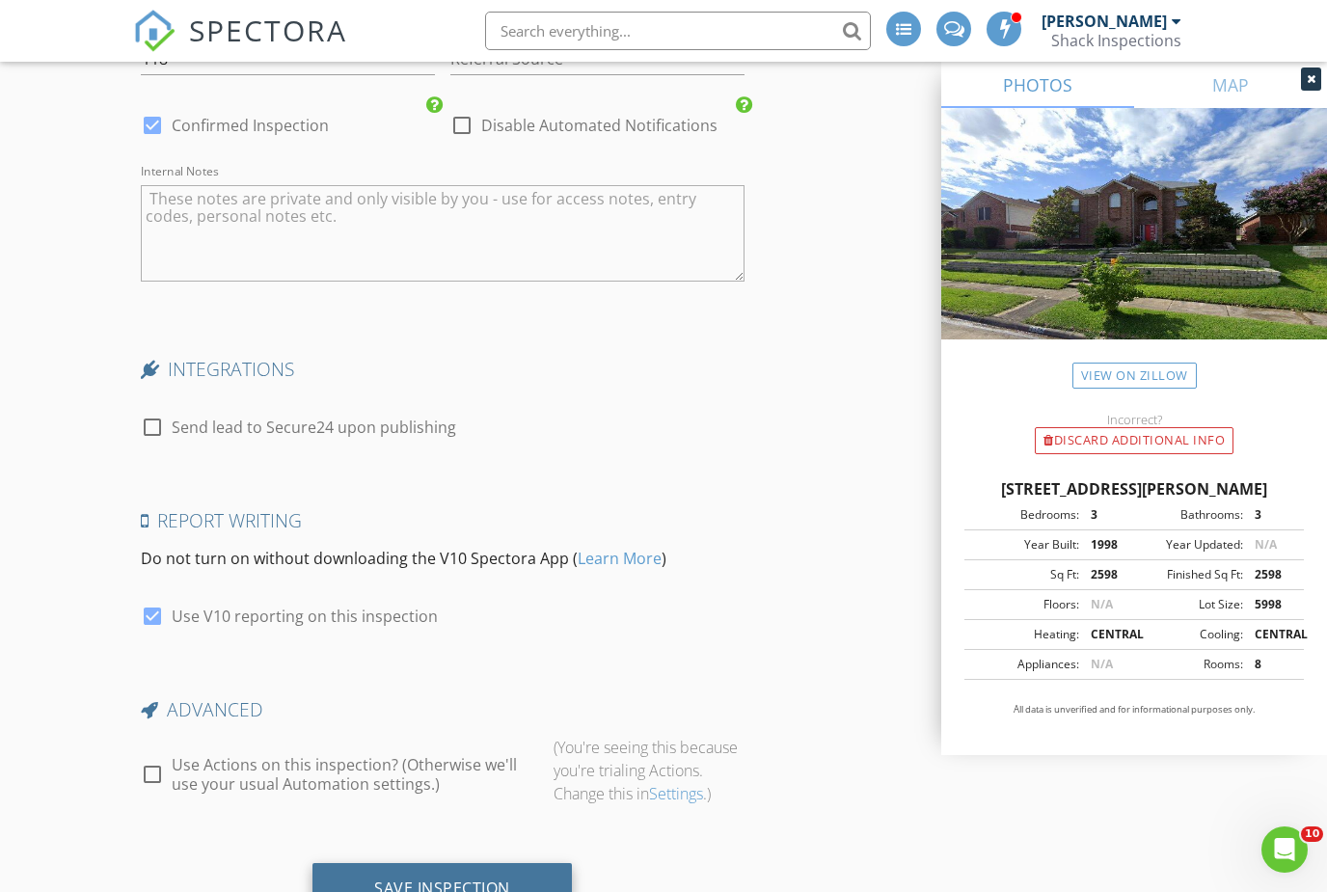
click at [476, 863] on div "Save Inspection" at bounding box center [441, 889] width 259 height 52
